Goal: Find specific page/section: Find specific page/section

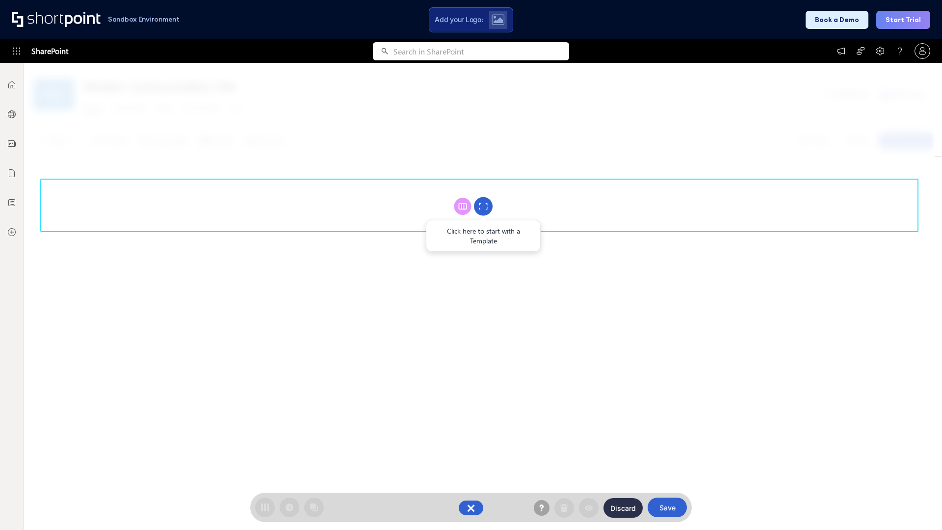
click at [483, 206] on circle at bounding box center [483, 206] width 19 height 19
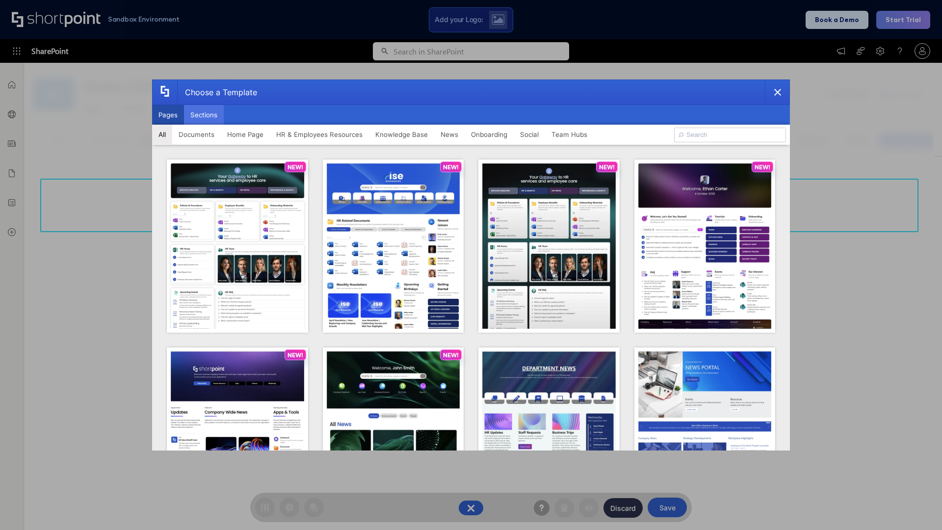
click at [204, 115] on button "Sections" at bounding box center [204, 115] width 40 height 20
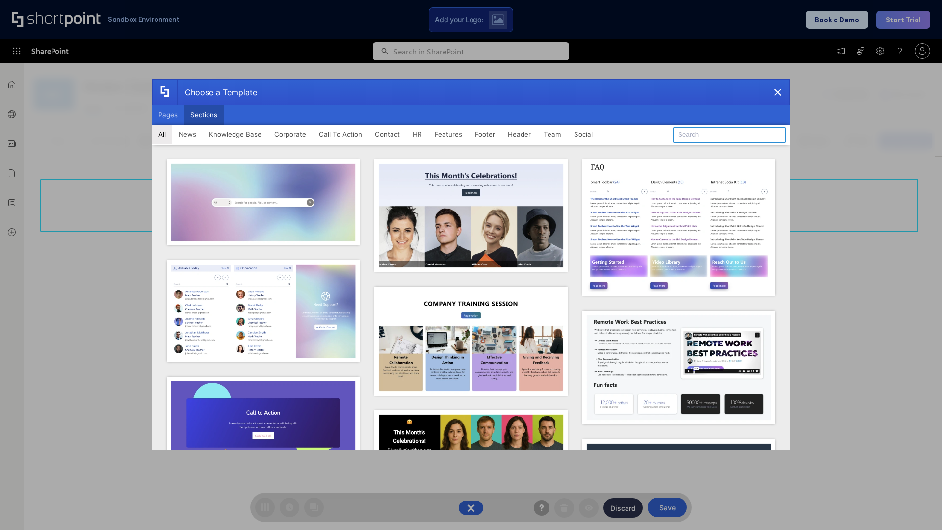
type input "Footer 4"
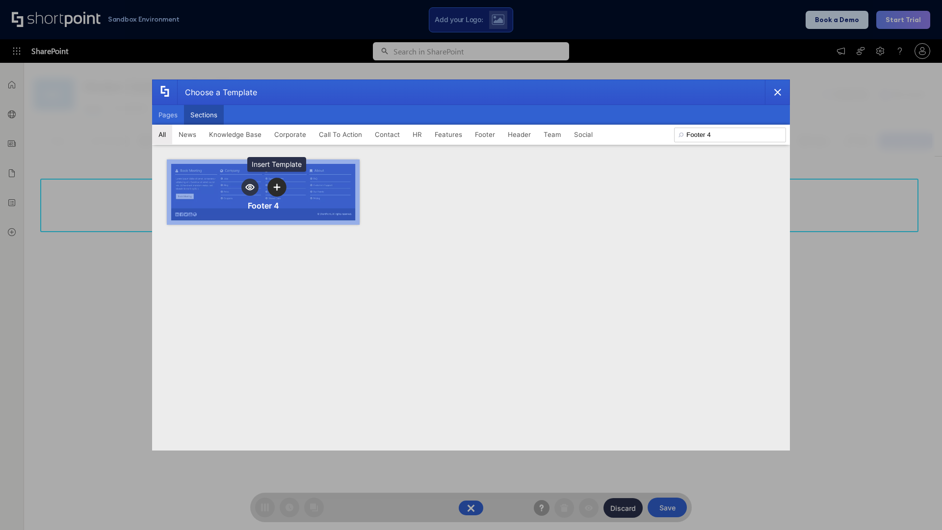
click at [277, 187] on icon "template selector" at bounding box center [276, 187] width 7 height 7
